Goal: Task Accomplishment & Management: Manage account settings

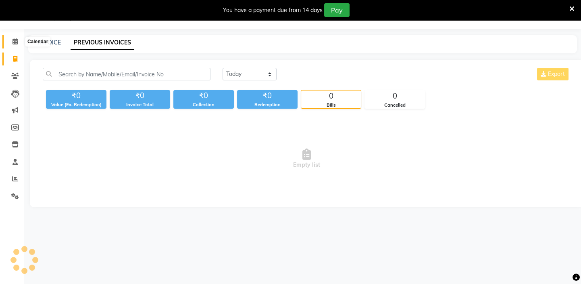
click at [15, 44] on icon at bounding box center [15, 41] width 5 height 6
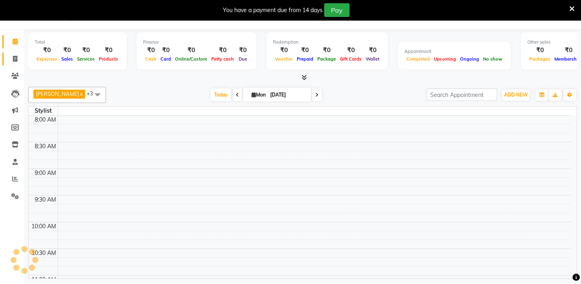
click at [14, 64] on link "Invoice" at bounding box center [11, 58] width 19 height 13
select select "service"
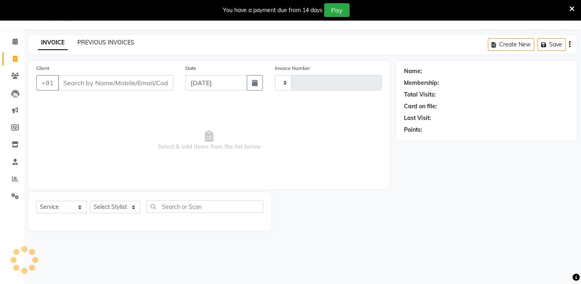
click at [88, 40] on link "PREVIOUS INVOICES" at bounding box center [105, 42] width 57 height 7
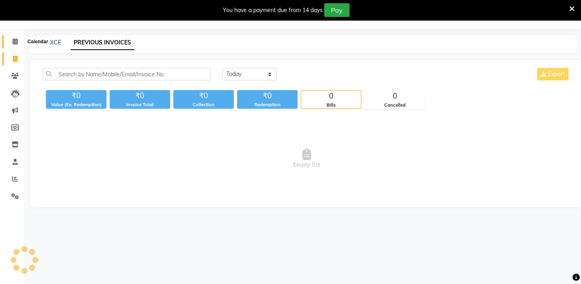
click at [15, 44] on icon at bounding box center [15, 41] width 5 height 6
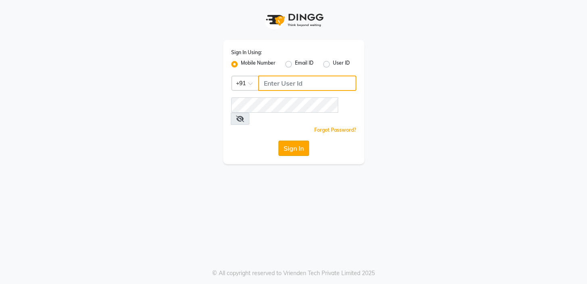
type input "7024791777"
click at [291, 140] on button "Sign In" at bounding box center [293, 147] width 31 height 15
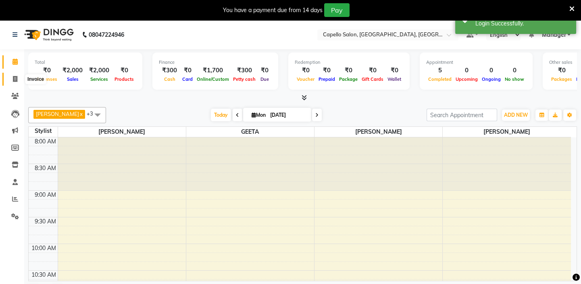
click at [15, 78] on icon at bounding box center [15, 79] width 4 height 6
select select "4763"
select select "service"
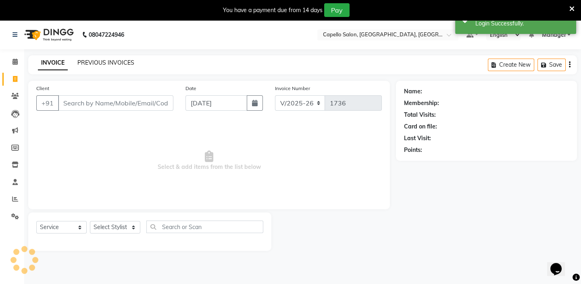
click at [96, 61] on link "PREVIOUS INVOICES" at bounding box center [105, 62] width 57 height 7
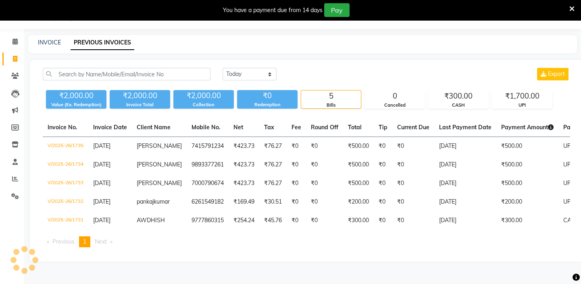
scroll to position [32, 0]
